Goal: Task Accomplishment & Management: Manage account settings

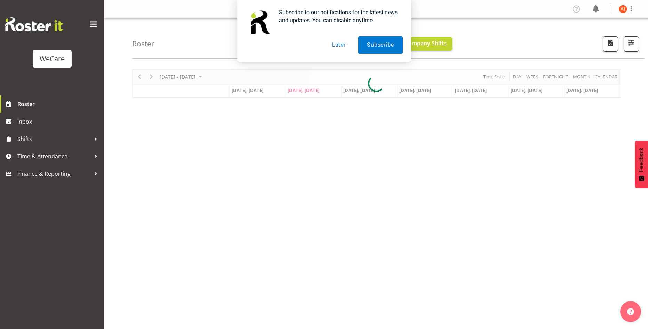
click at [343, 42] on button "Later" at bounding box center [338, 44] width 31 height 17
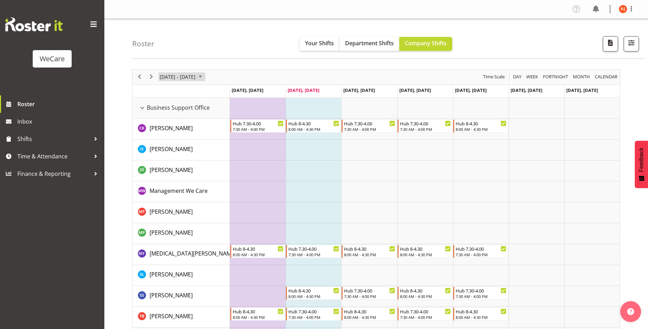
click at [196, 77] on span "[DATE] - [DATE]" at bounding box center [177, 76] width 37 height 9
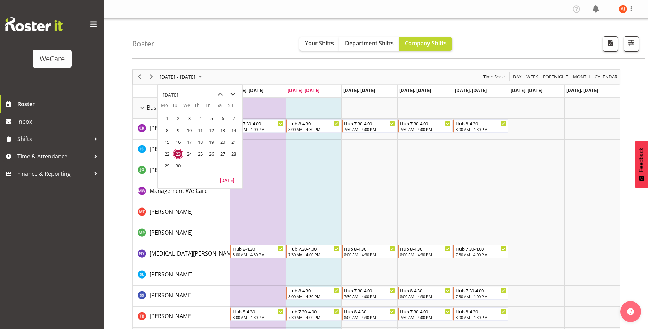
click at [231, 92] on span "next month" at bounding box center [233, 94] width 12 height 13
click at [210, 168] on span "31" at bounding box center [211, 165] width 10 height 10
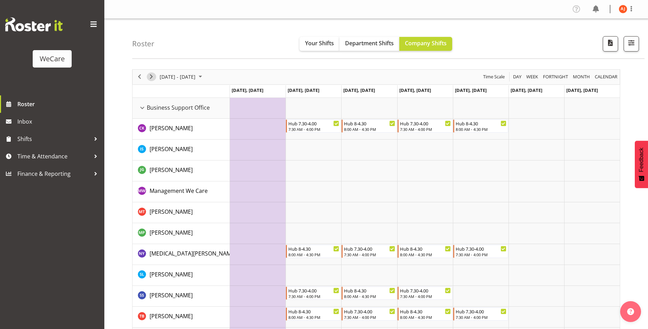
click at [154, 78] on span "Next" at bounding box center [151, 76] width 8 height 9
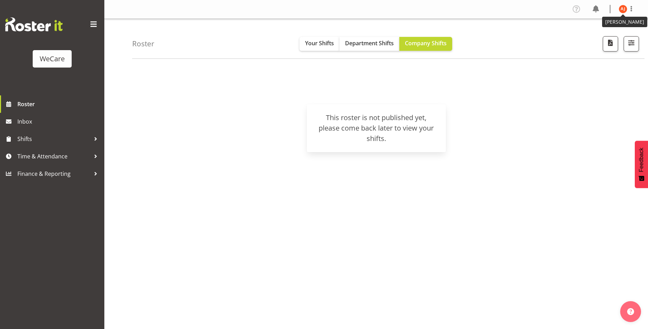
click at [625, 10] on img at bounding box center [623, 9] width 8 height 8
click at [607, 41] on link "Log Out" at bounding box center [602, 36] width 67 height 13
